Goal: Task Accomplishment & Management: Complete application form

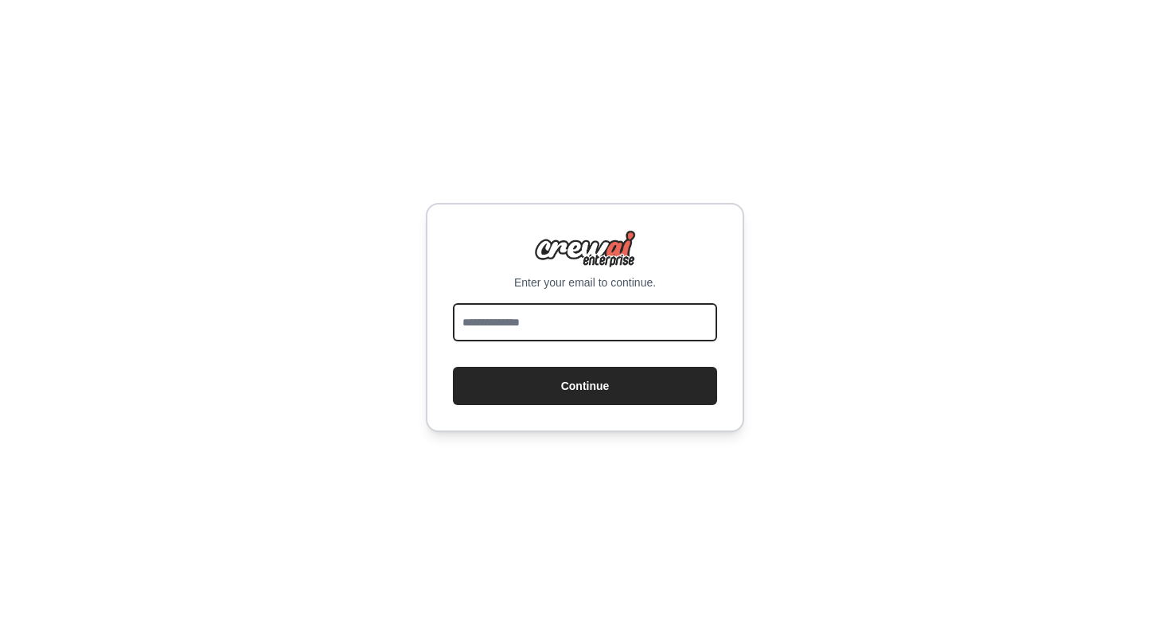
click at [664, 322] on input "email" at bounding box center [585, 322] width 264 height 38
type input "**********"
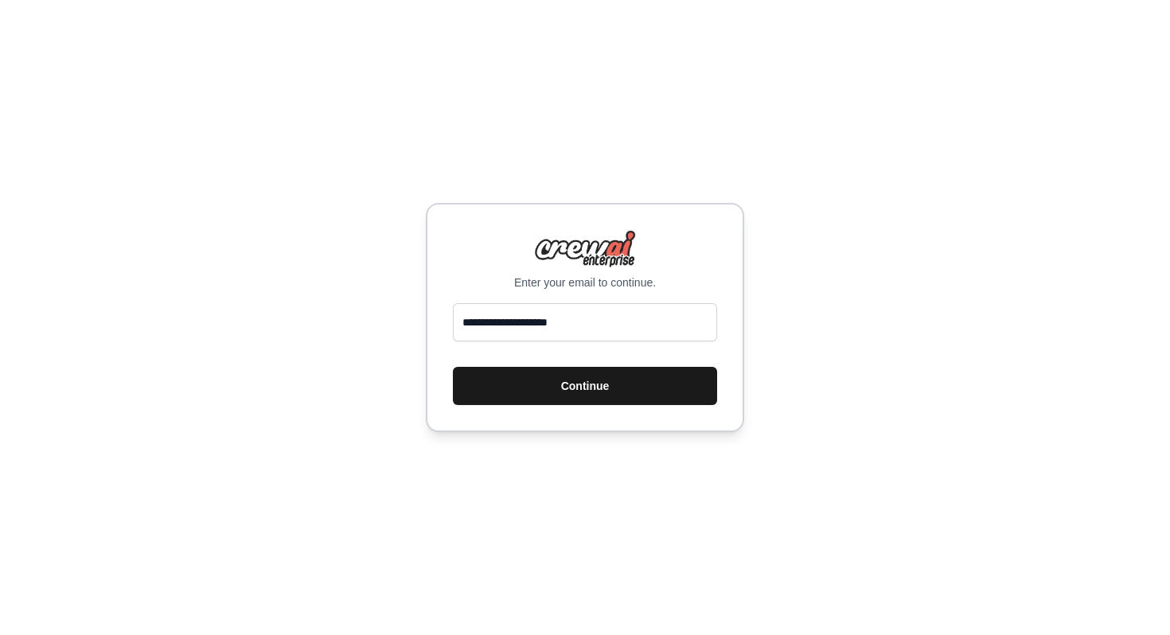
click at [624, 382] on button "Continue" at bounding box center [585, 386] width 264 height 38
